Goal: Task Accomplishment & Management: Manage account settings

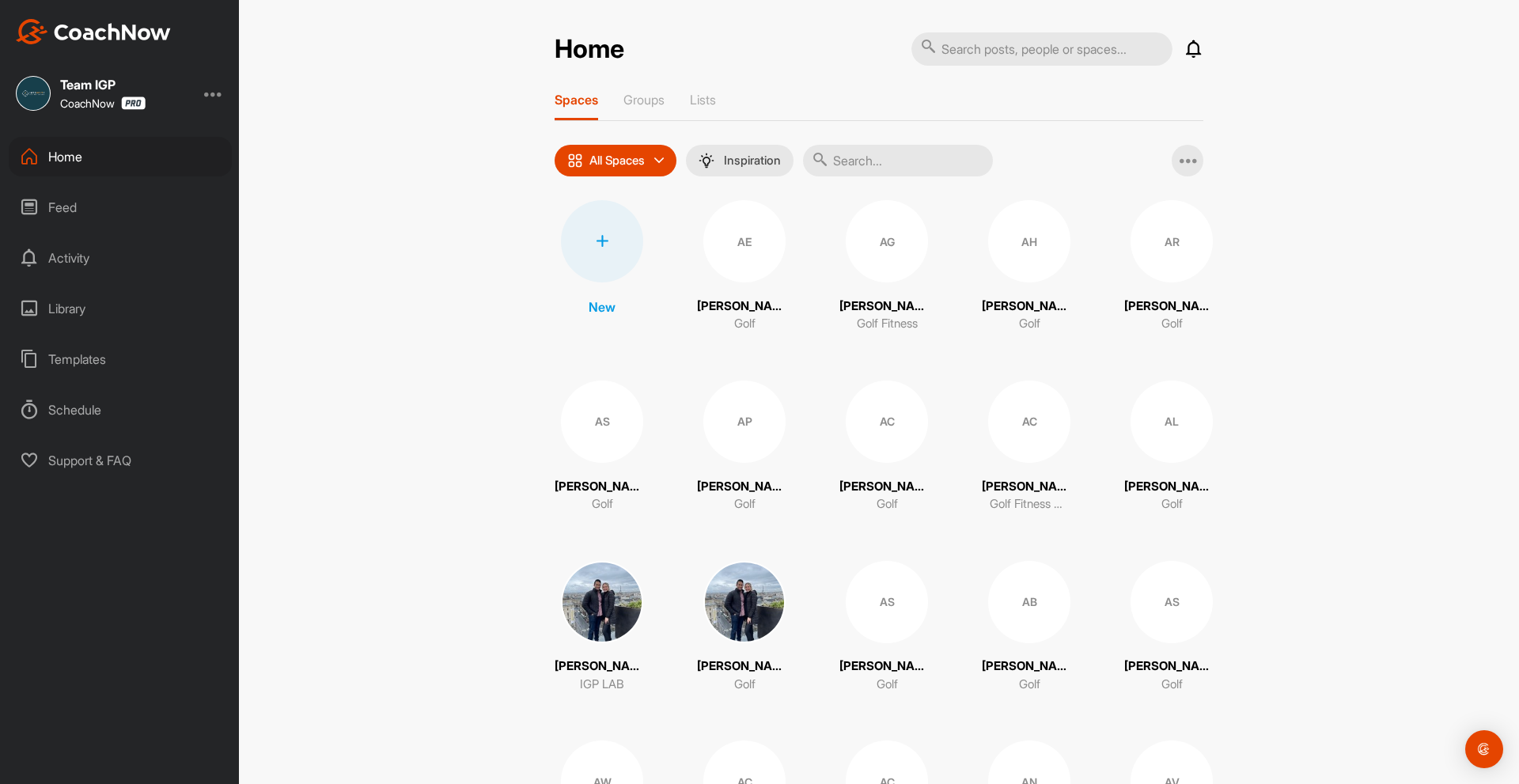
click at [889, 153] on input "text" at bounding box center [897, 161] width 190 height 32
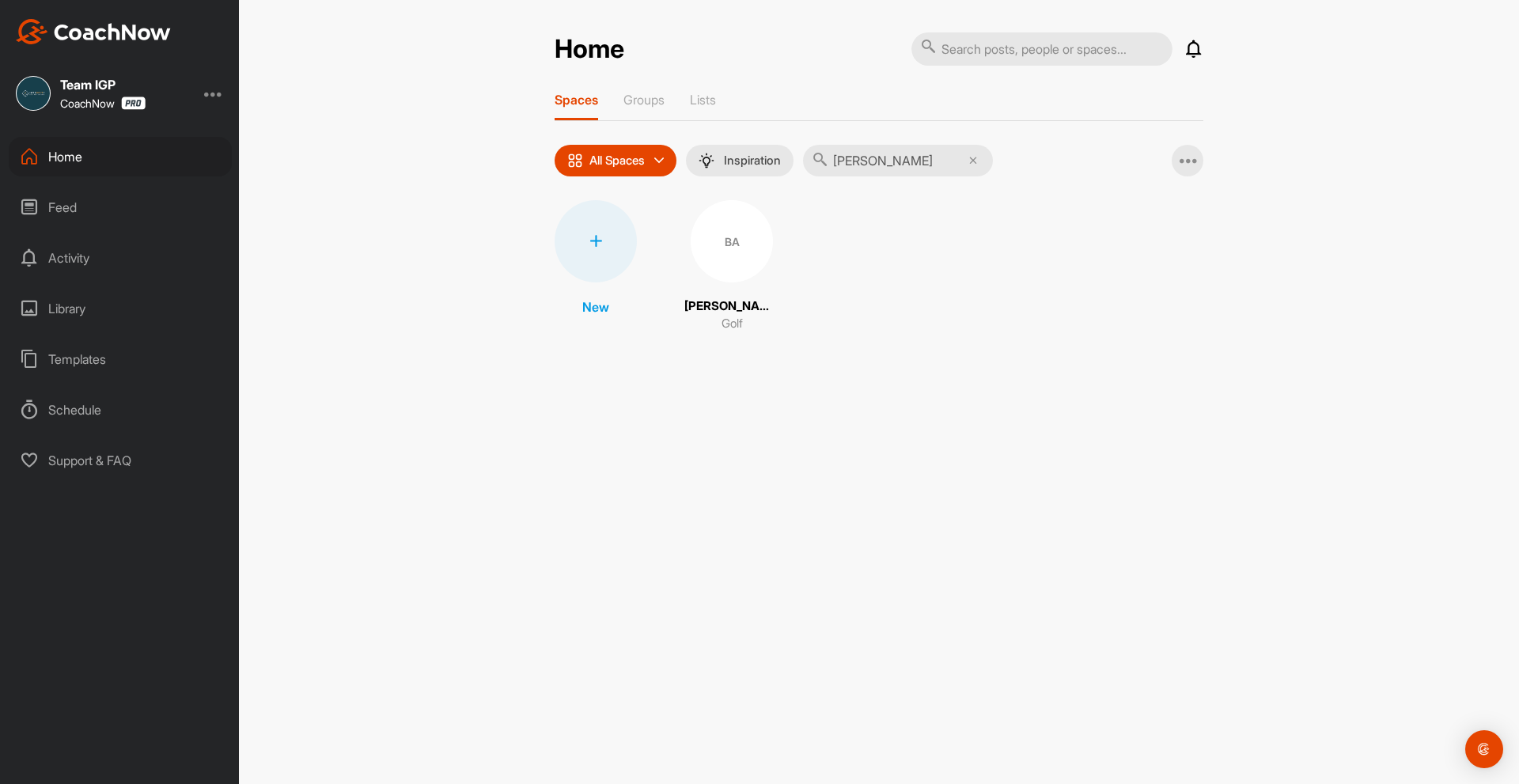
type input "[PERSON_NAME]"
click at [758, 241] on div "BA" at bounding box center [731, 241] width 82 height 82
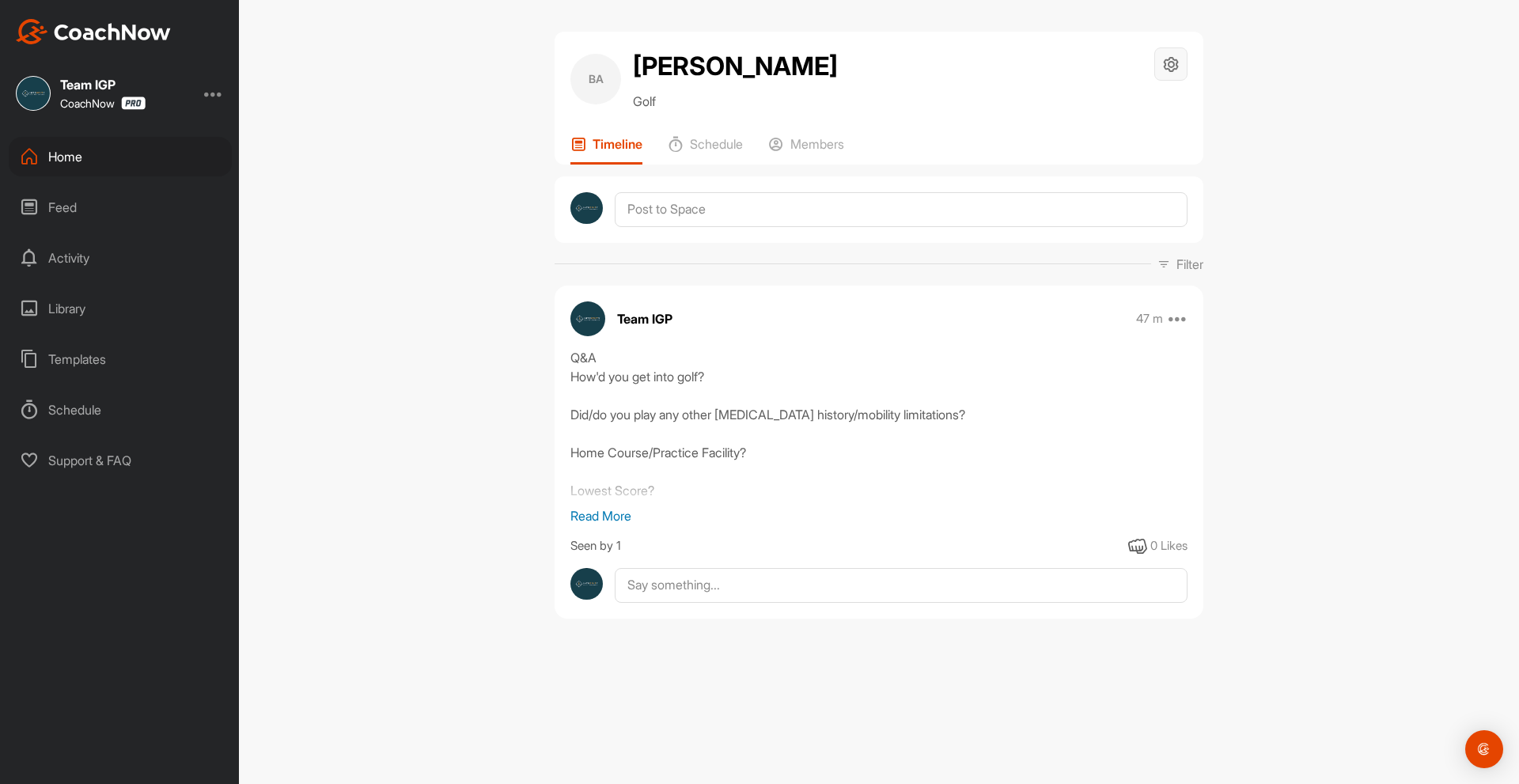
click at [1171, 66] on icon at bounding box center [1170, 64] width 18 height 18
click at [1129, 111] on li "Space Settings" at bounding box center [1124, 110] width 129 height 51
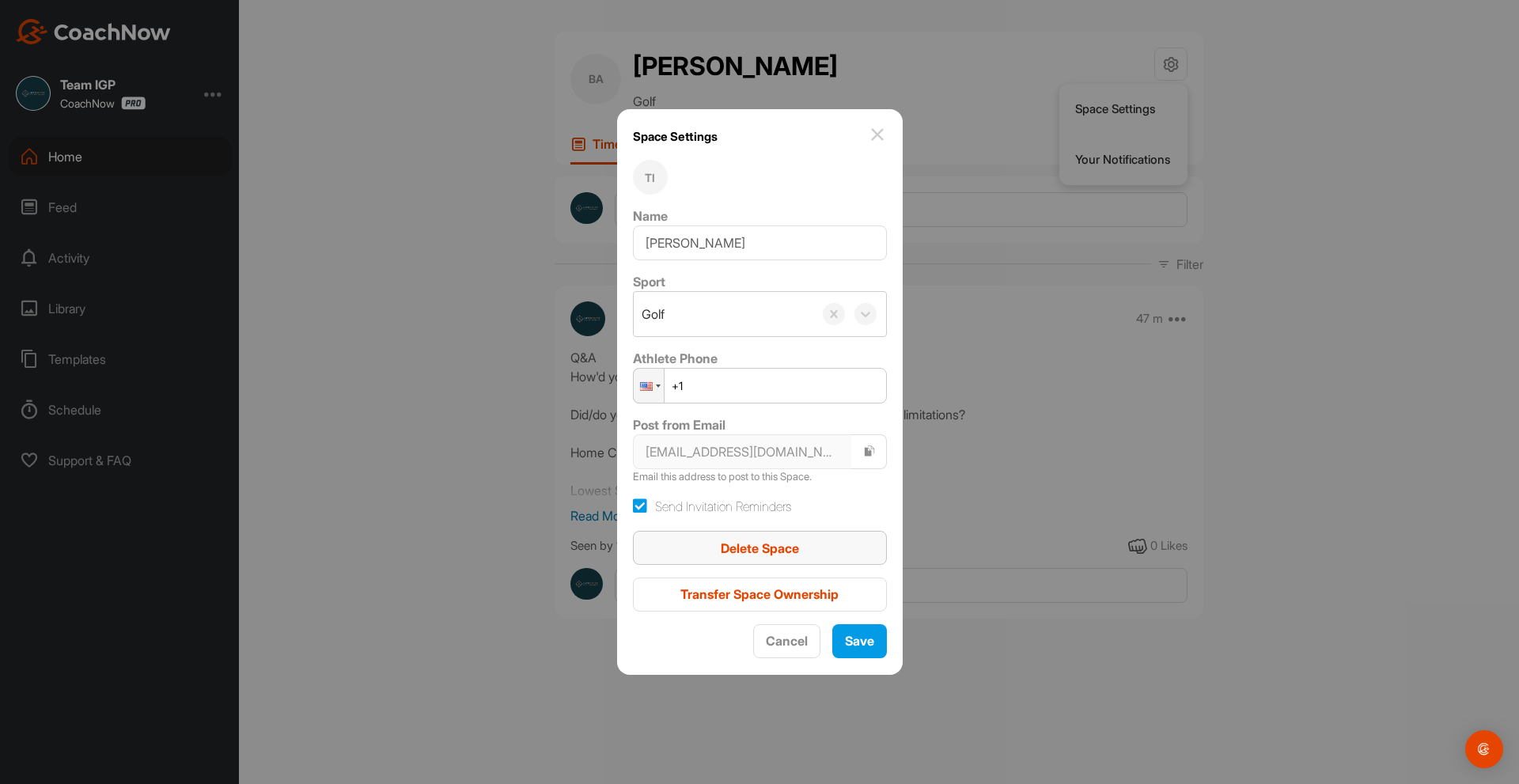
click at [804, 540] on div "Delete Space" at bounding box center [760, 548] width 229 height 19
